Goal: Communication & Community: Answer question/provide support

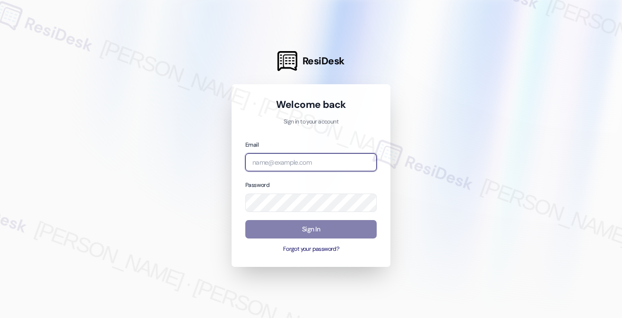
drag, startPoint x: 0, startPoint y: 0, endPoint x: 256, endPoint y: 161, distance: 302.5
click at [256, 161] on input "email" at bounding box center [310, 162] width 131 height 18
type input "automated-surveys-kcb_aperto-[PERSON_NAME].[PERSON_NAME]@kcb_[DOMAIN_NAME]"
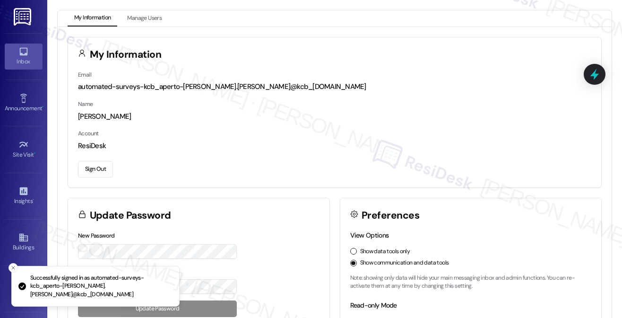
drag, startPoint x: 32, startPoint y: 70, endPoint x: 18, endPoint y: 66, distance: 14.8
click at [18, 66] on div "Inbox Go to Inbox" at bounding box center [24, 56] width 38 height 46
click at [18, 66] on div "Inbox" at bounding box center [23, 61] width 47 height 9
